Goal: Information Seeking & Learning: Learn about a topic

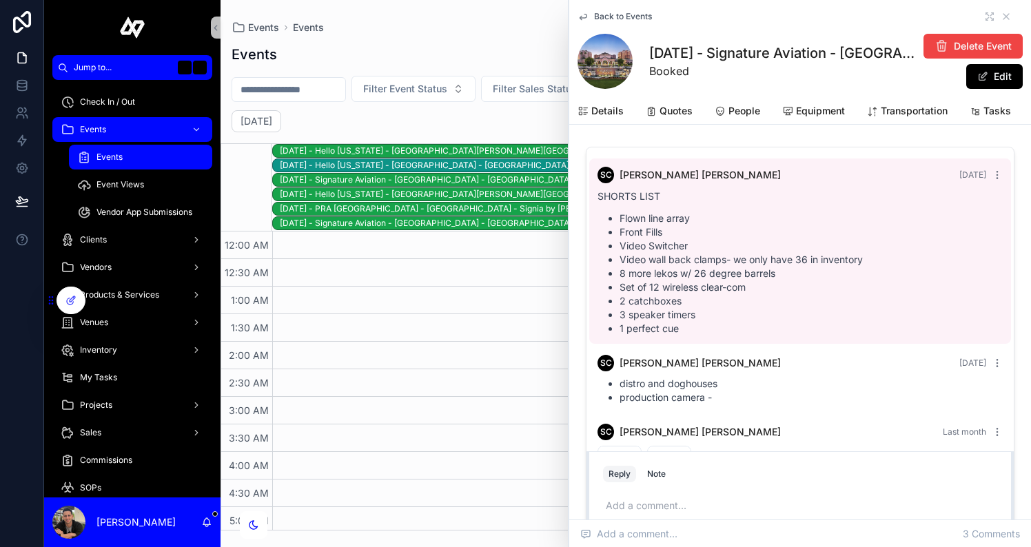
scroll to position [63, 0]
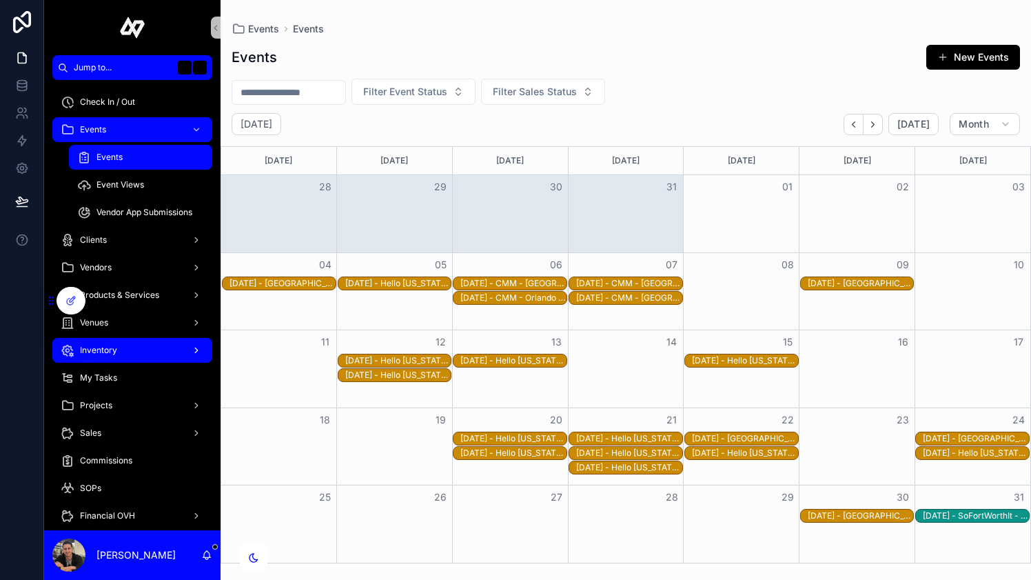
click at [121, 343] on div "Inventory" at bounding box center [132, 350] width 143 height 22
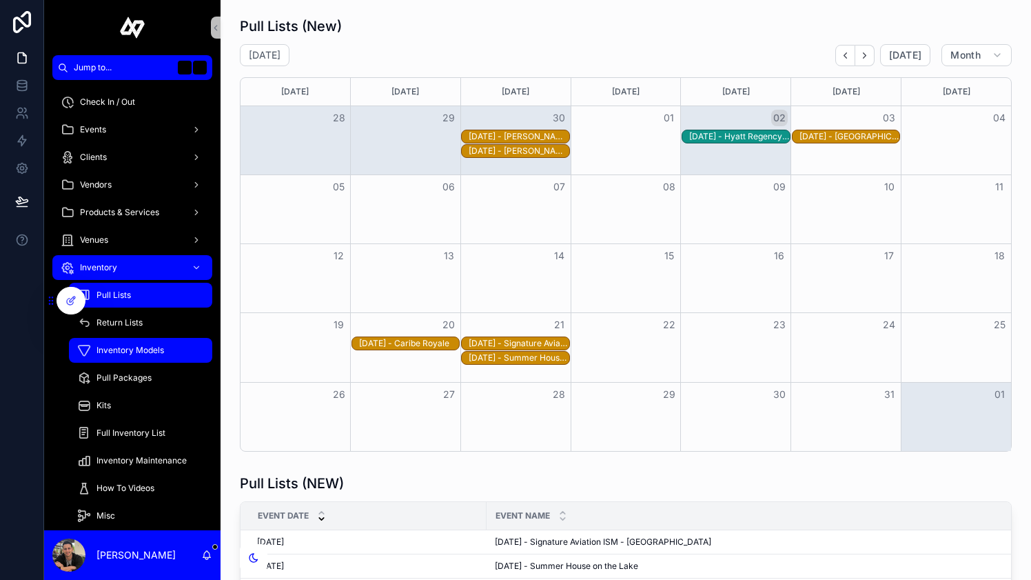
click at [142, 345] on span "Inventory Models" at bounding box center [130, 350] width 68 height 11
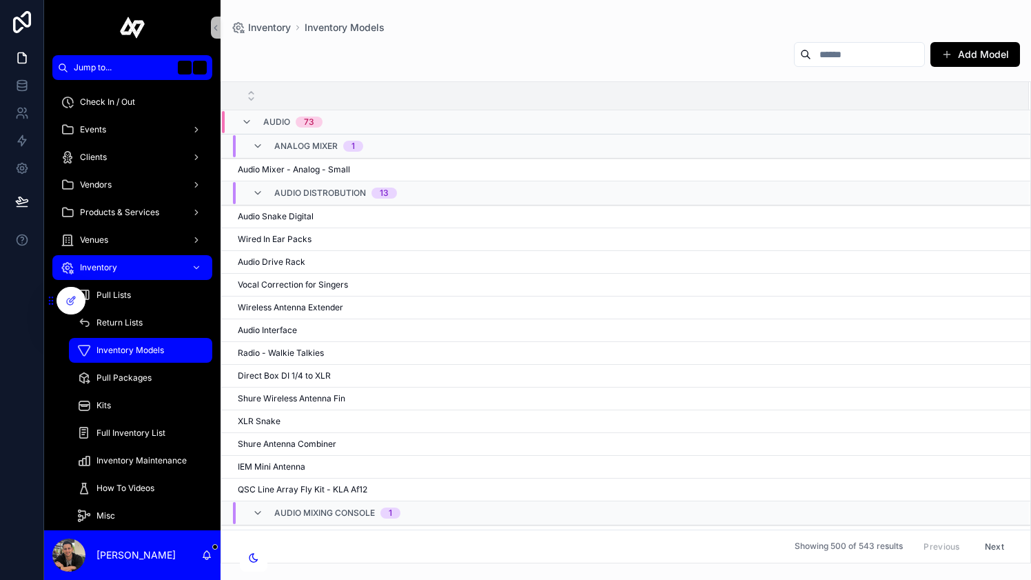
click at [830, 61] on input "scrollable content" at bounding box center [867, 54] width 113 height 19
type input "***"
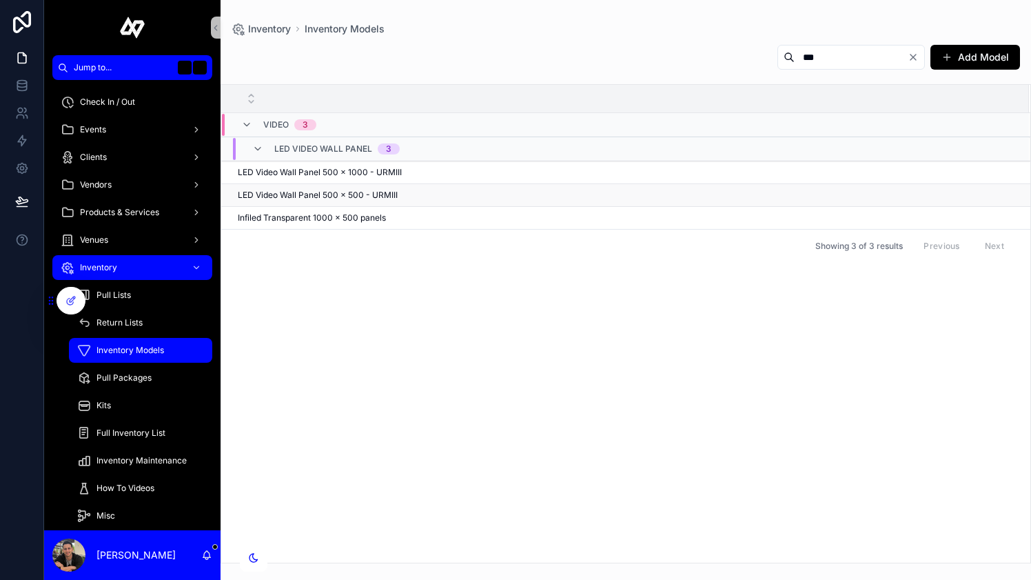
click at [363, 199] on span "LED Video Wall Panel 500 x 500 - URMIII" at bounding box center [318, 195] width 160 height 11
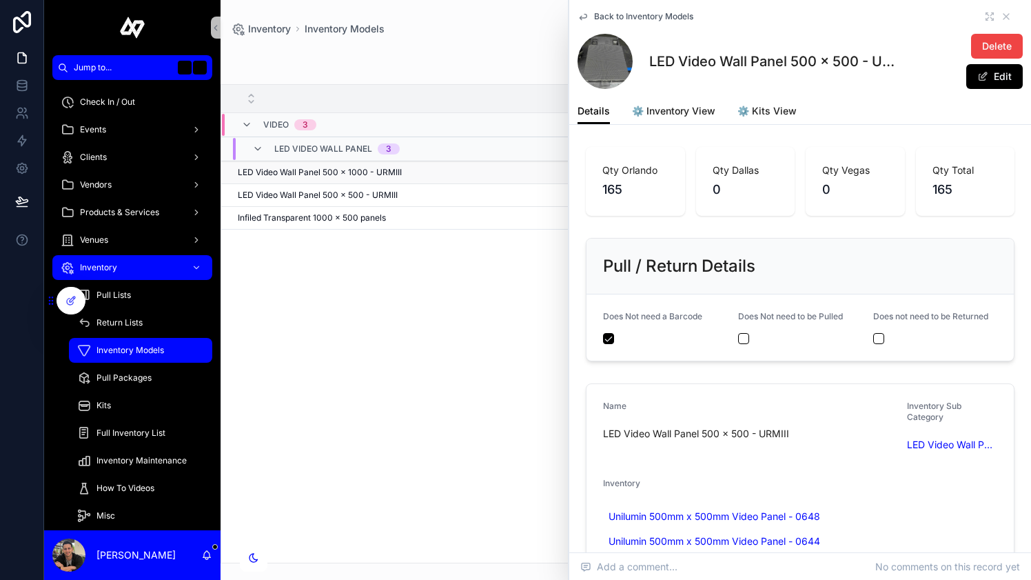
click at [433, 172] on div "LED Video Wall Panel 500 x 1000 - URMIII LED Video Wall Panel 500 x 1000 - URMI…" at bounding box center [625, 172] width 775 height 11
click at [397, 197] on span "LED Video Wall Panel 500 x 500 - URMIII" at bounding box center [318, 195] width 160 height 11
